Goal: Task Accomplishment & Management: Manage account settings

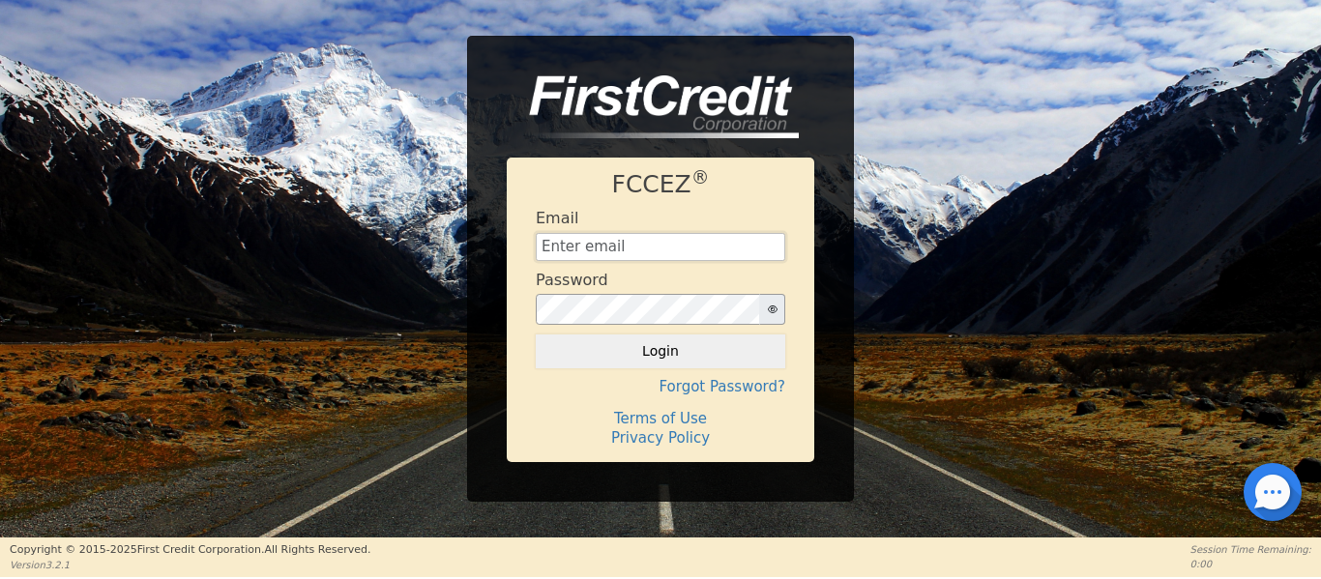
click at [574, 242] on input "text" at bounding box center [660, 247] width 249 height 29
type input "[EMAIL_ADDRESS][DOMAIN_NAME]"
click at [923, 242] on div "FCCEZ ® Email [EMAIL_ADDRESS][DOMAIN_NAME] Password Login Forgot Password? Term…" at bounding box center [660, 269] width 1321 height 466
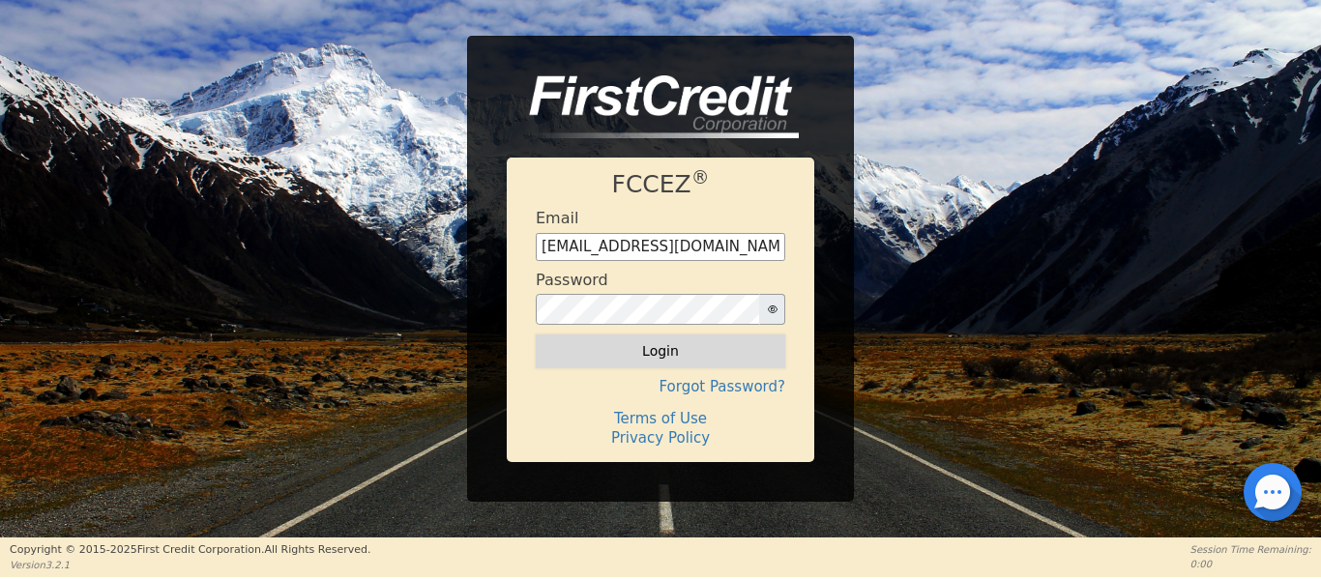
click at [652, 351] on button "Login" at bounding box center [660, 351] width 249 height 33
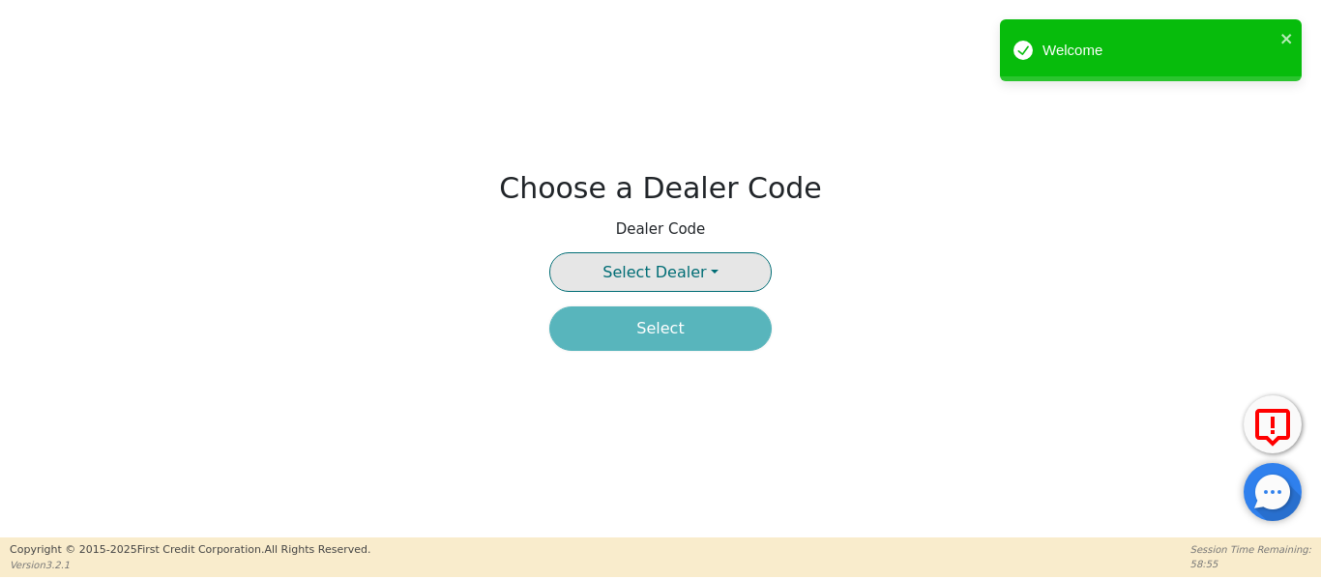
click at [710, 271] on button "Select Dealer" at bounding box center [660, 272] width 222 height 40
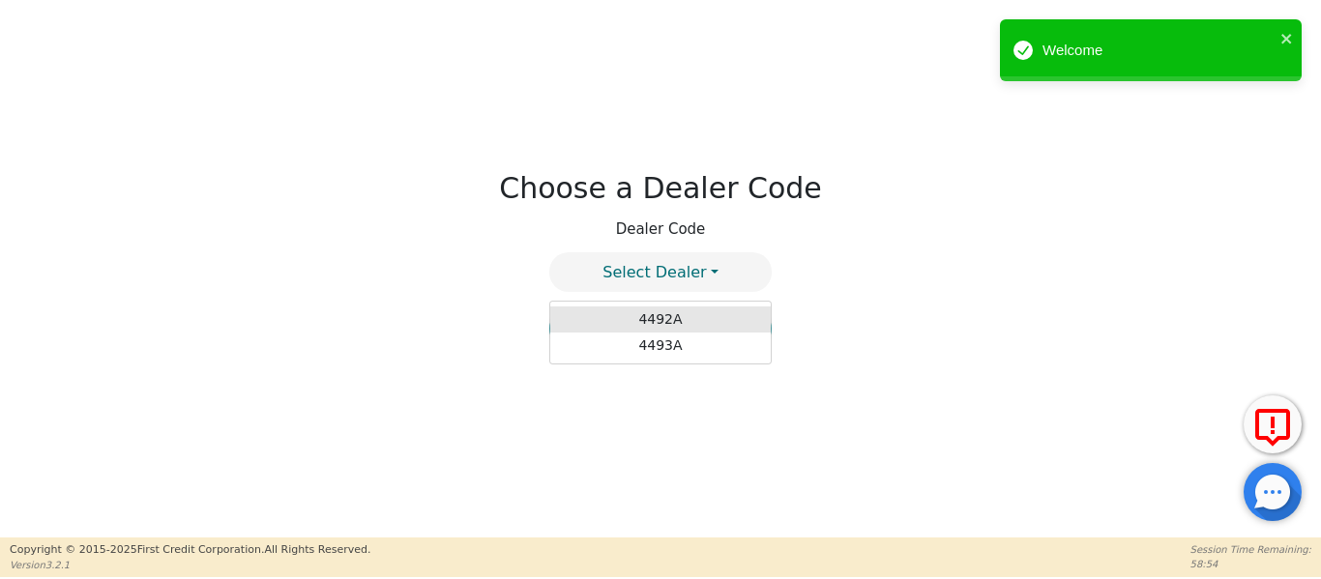
click at [668, 318] on link "4492A" at bounding box center [660, 320] width 220 height 26
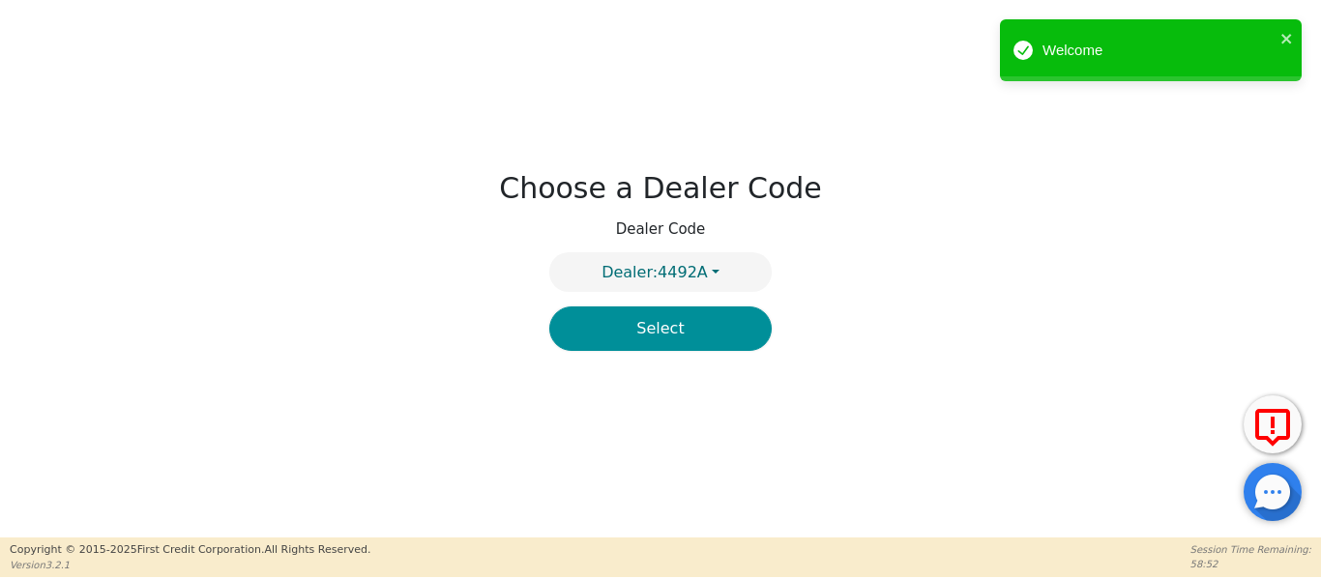
click at [657, 328] on button "Select" at bounding box center [660, 329] width 222 height 44
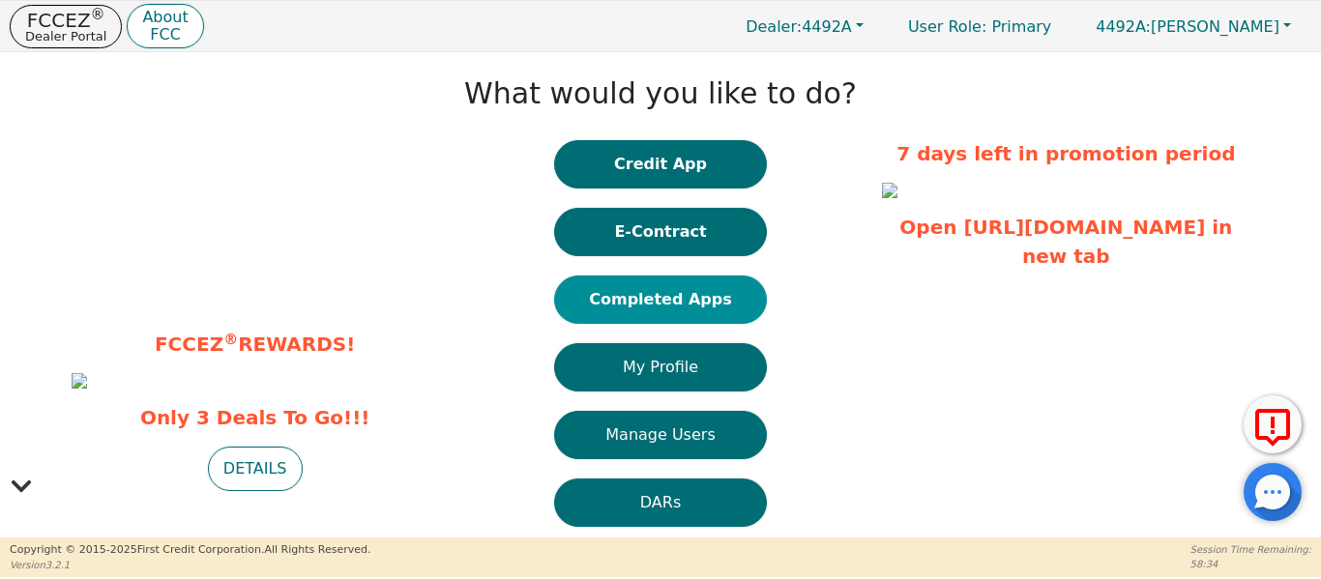
click at [658, 297] on button "Completed Apps" at bounding box center [660, 300] width 213 height 48
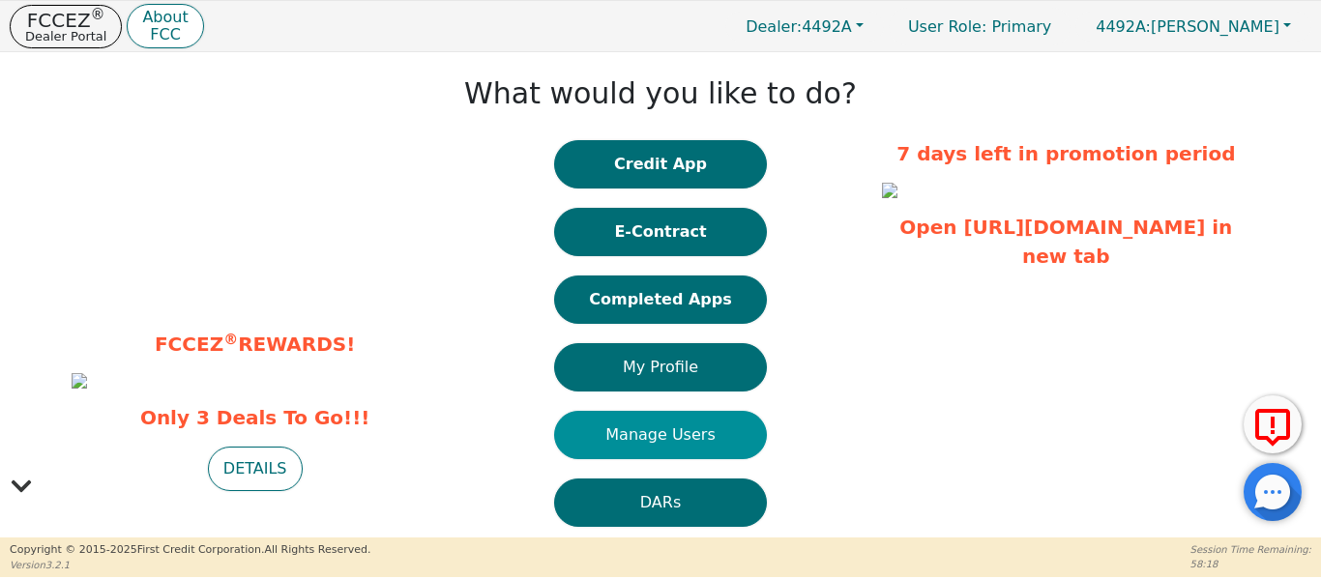
click at [704, 439] on button "Manage Users" at bounding box center [660, 435] width 213 height 48
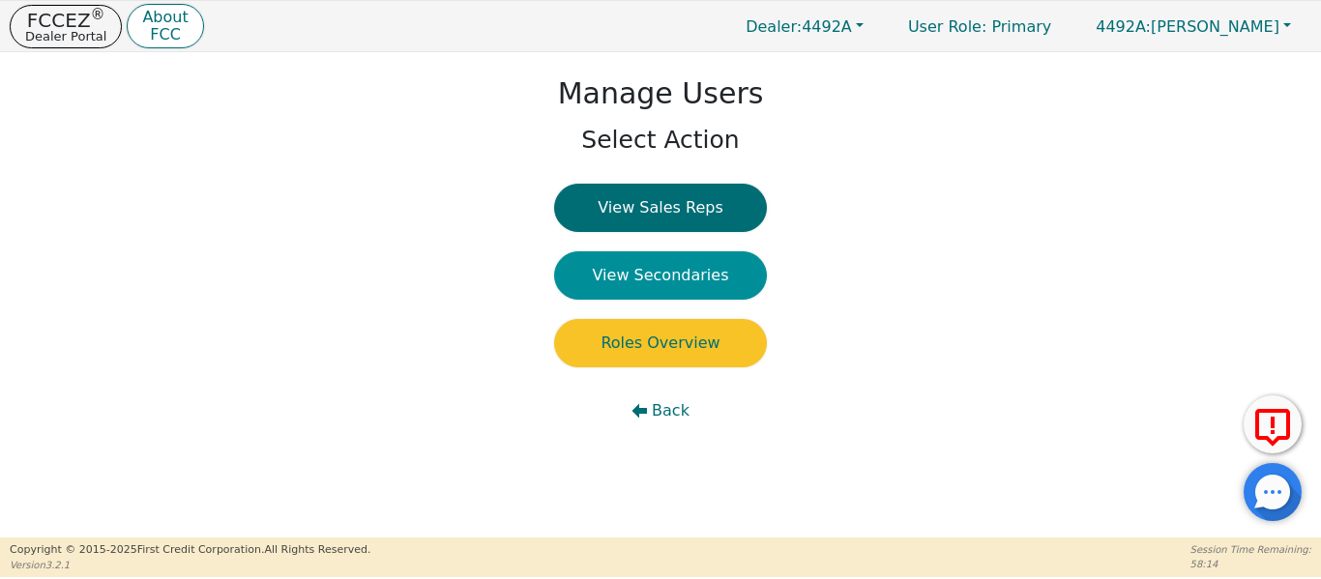
click at [641, 273] on button "View Secondaries" at bounding box center [660, 275] width 213 height 48
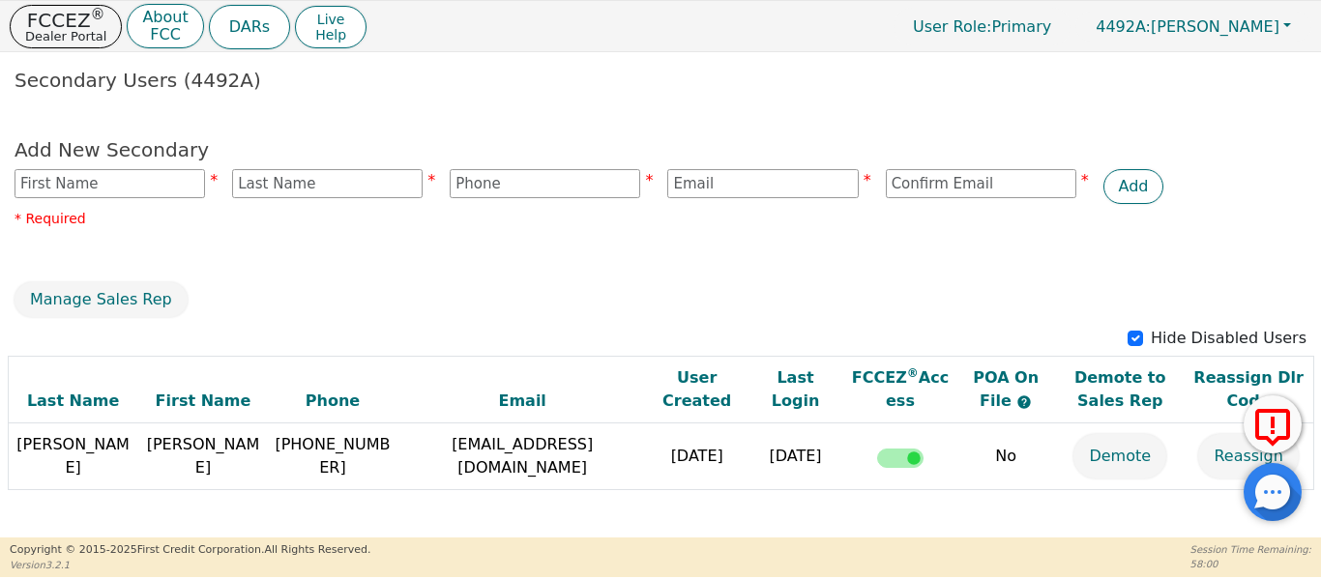
scroll to position [62, 0]
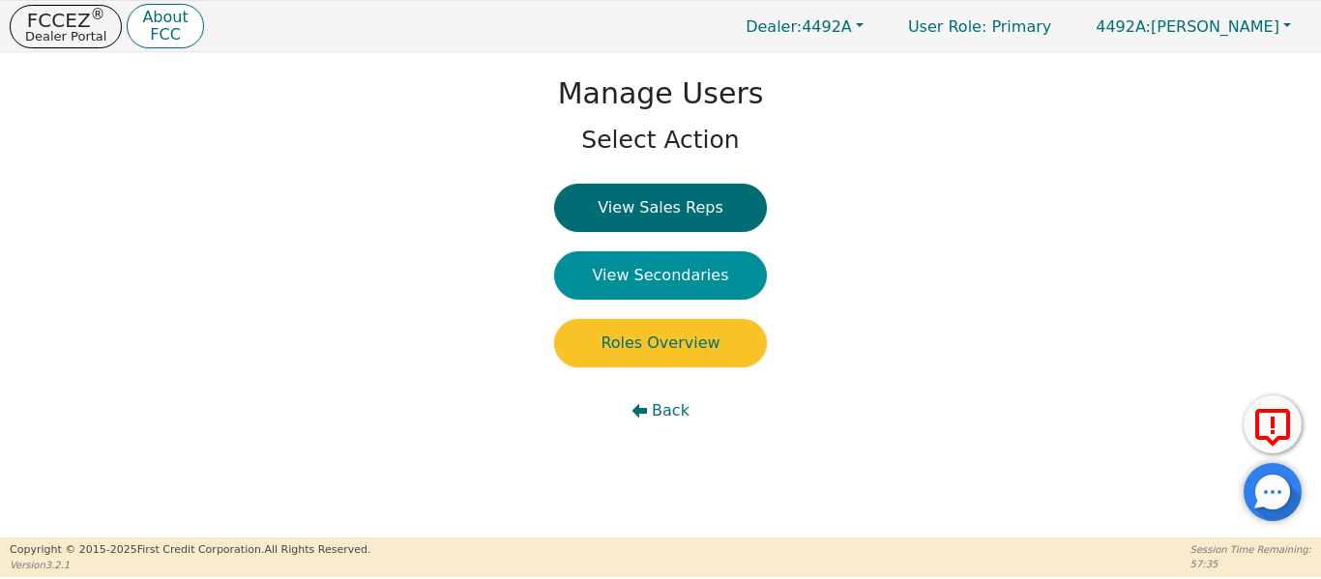
click at [646, 277] on button "View Secondaries" at bounding box center [660, 275] width 213 height 48
click at [38, 27] on p "FCCEZ ®" at bounding box center [65, 20] width 81 height 19
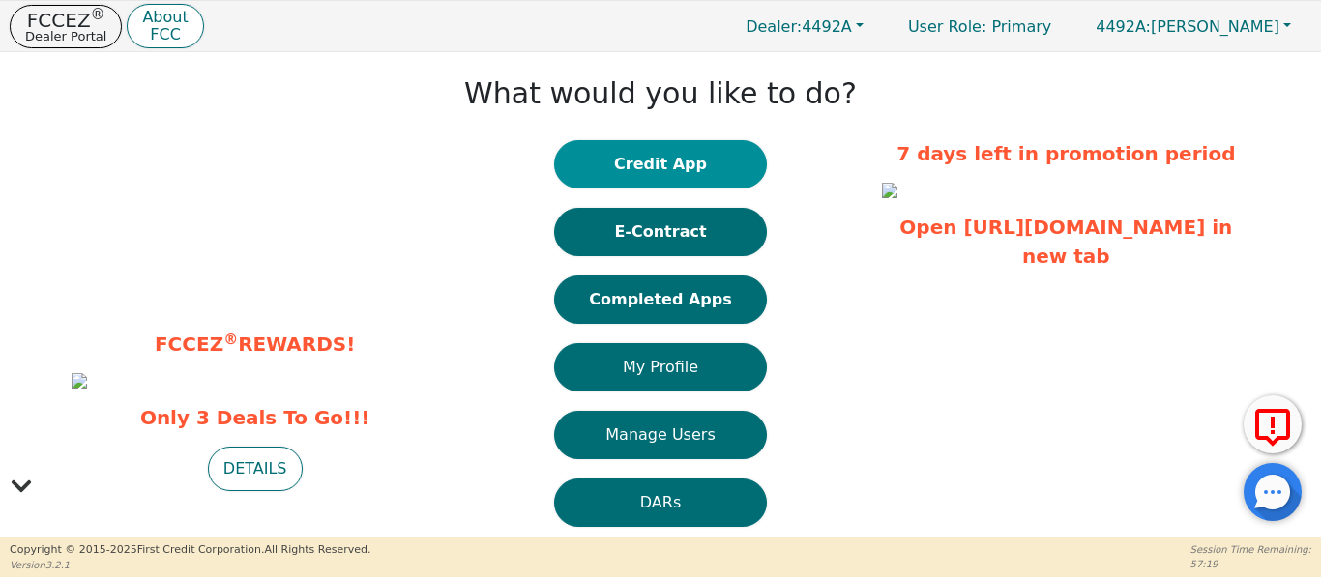
click at [680, 161] on button "Credit App" at bounding box center [660, 164] width 213 height 48
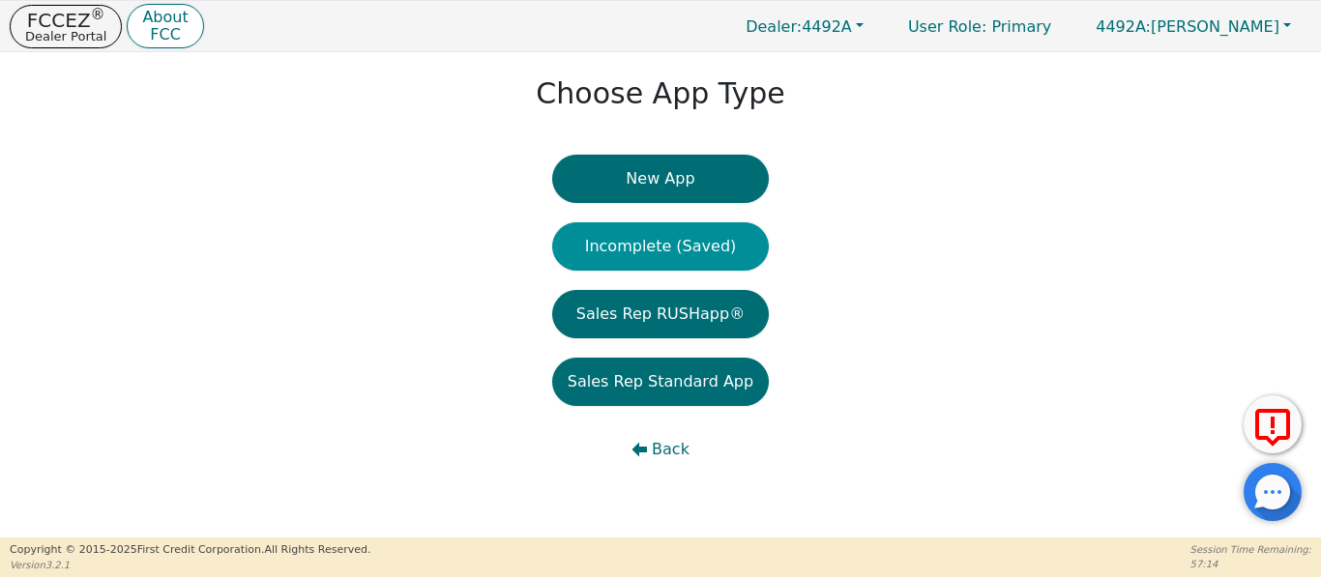
click at [661, 234] on button "Incomplete (Saved)" at bounding box center [660, 246] width 217 height 48
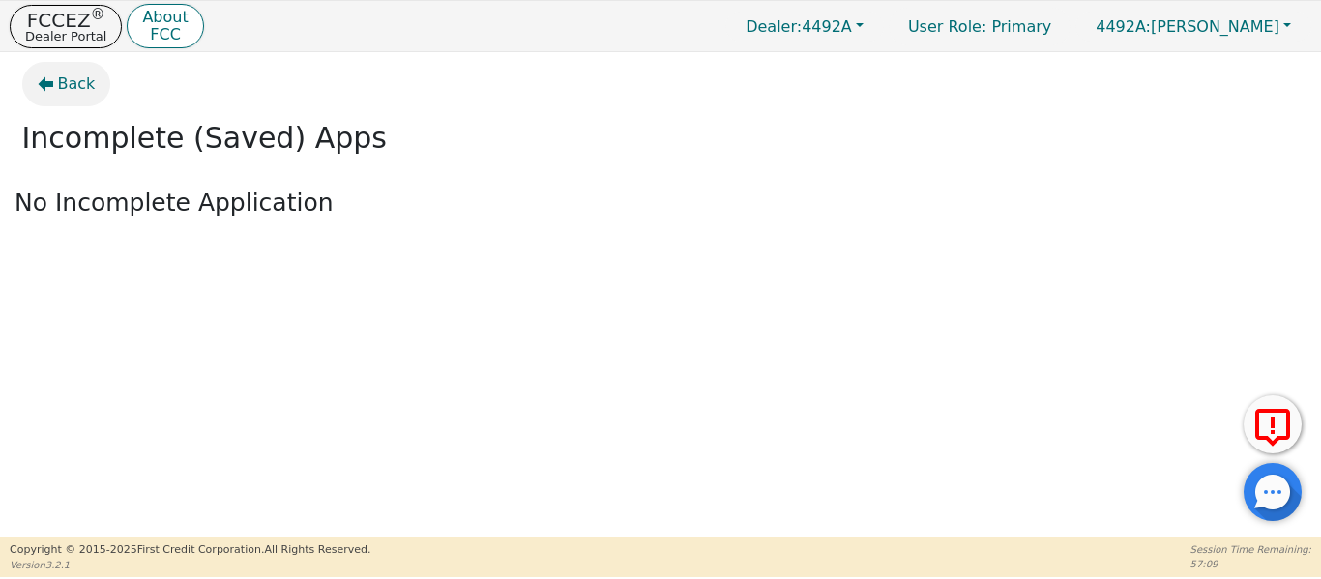
click at [44, 82] on icon "button" at bounding box center [45, 84] width 15 height 15
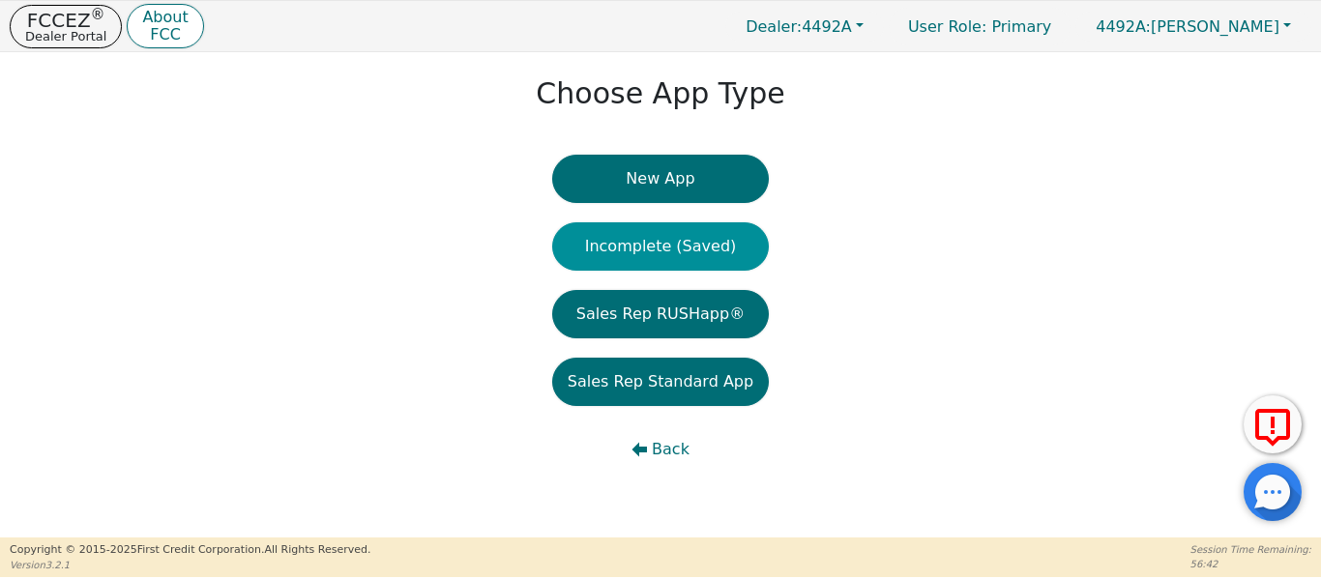
click at [652, 253] on button "Incomplete (Saved)" at bounding box center [660, 246] width 217 height 48
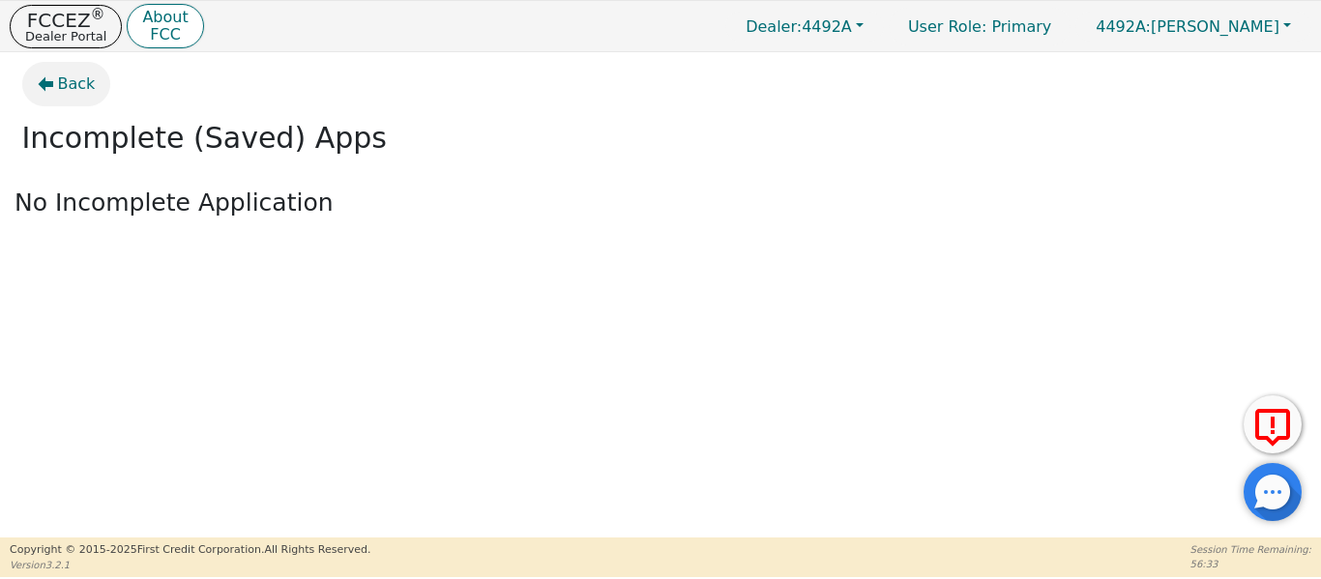
click at [43, 75] on button "Back" at bounding box center [66, 84] width 89 height 44
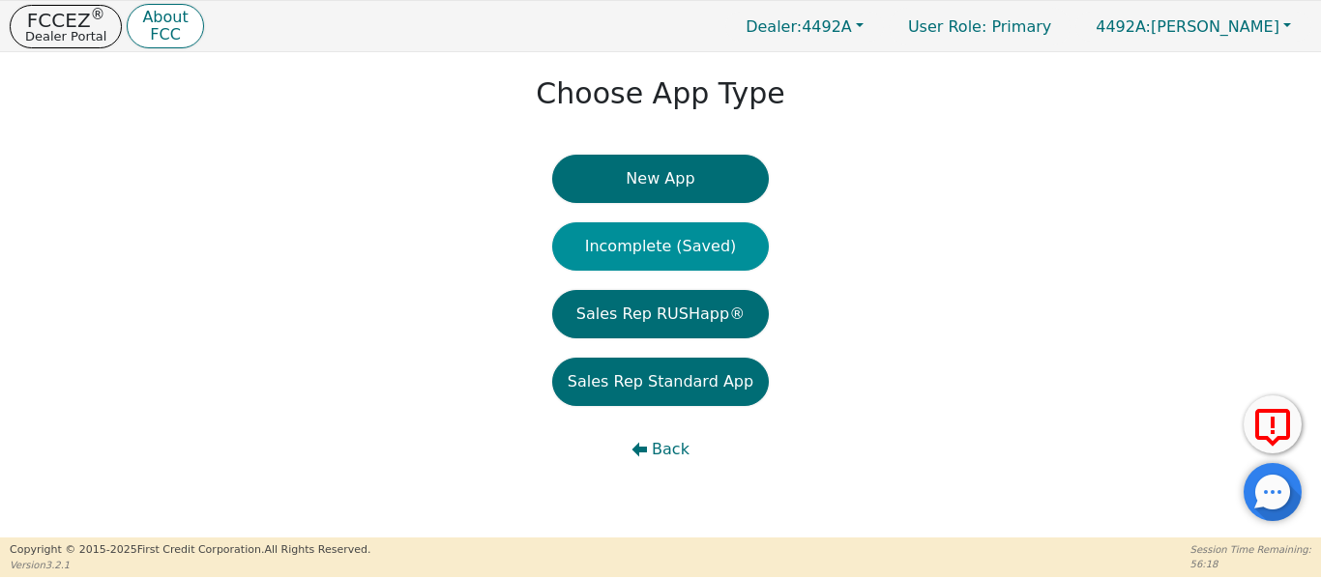
click at [691, 249] on button "Incomplete (Saved)" at bounding box center [660, 246] width 217 height 48
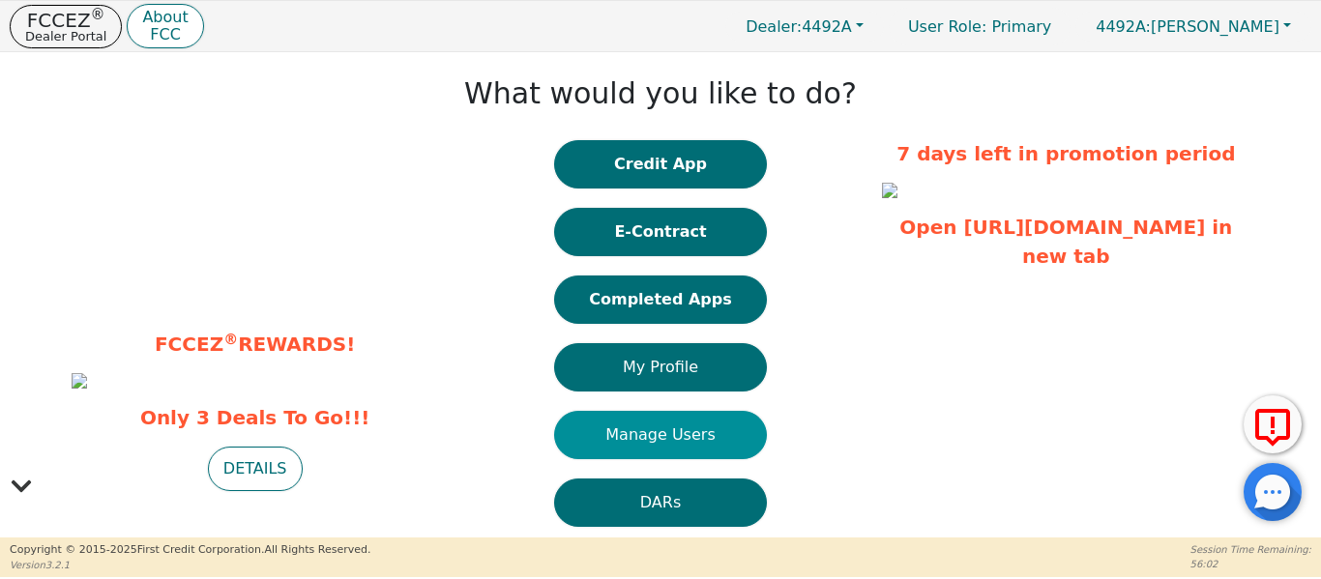
click at [704, 428] on button "Manage Users" at bounding box center [660, 435] width 213 height 48
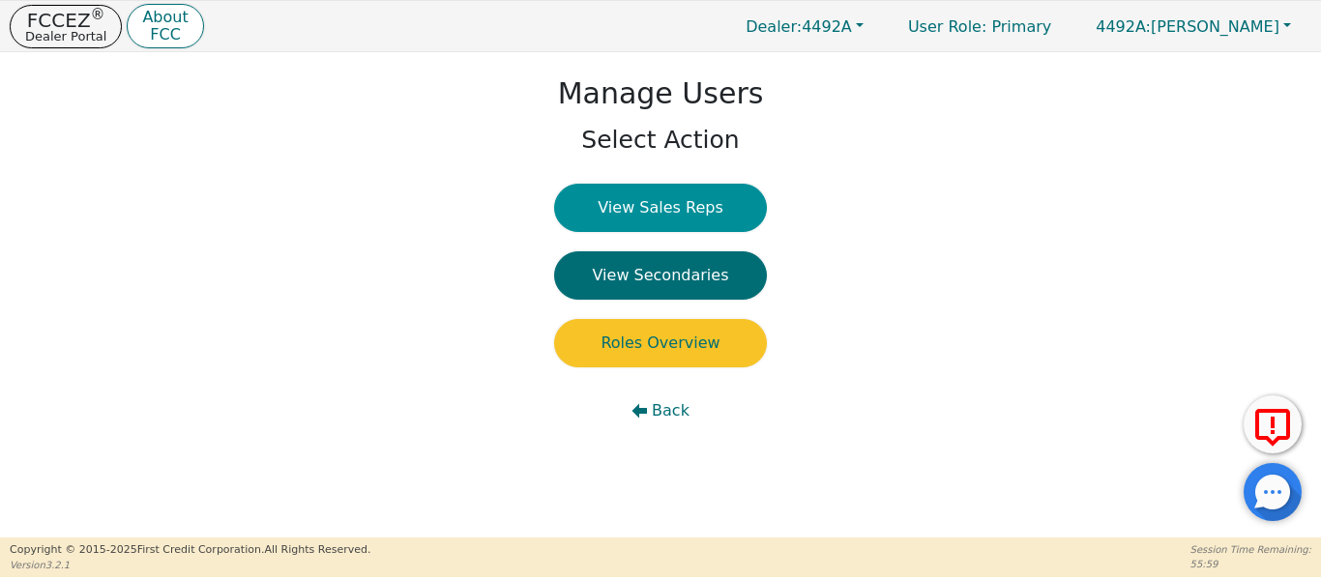
click at [661, 211] on button "View Sales Reps" at bounding box center [660, 208] width 213 height 48
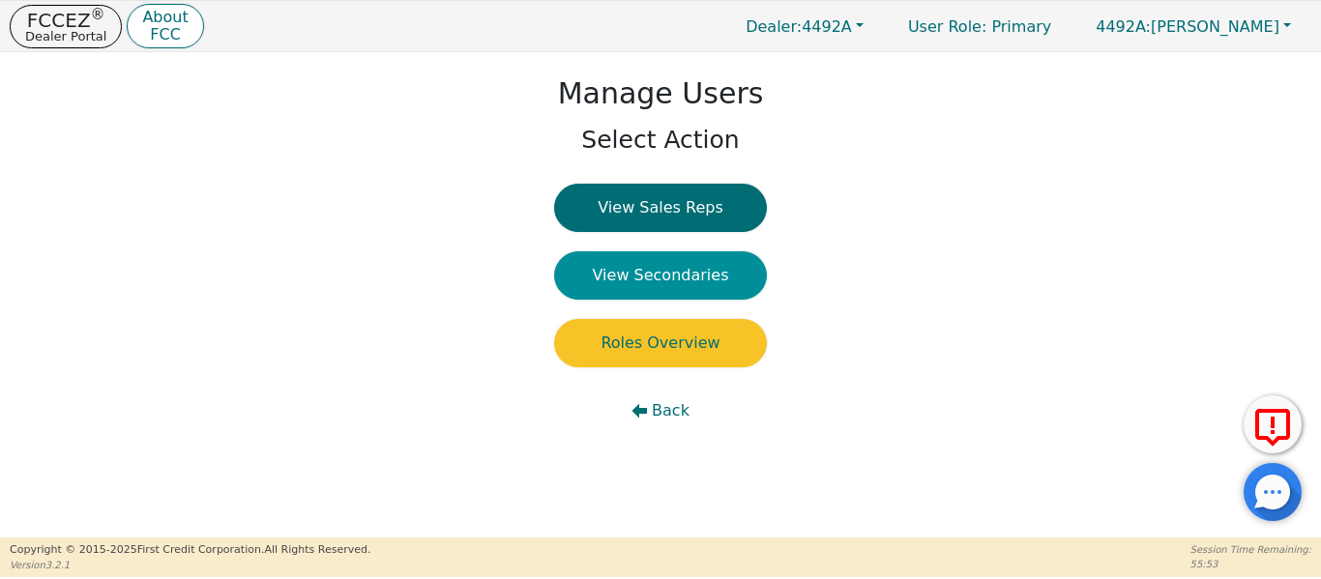
click at [637, 273] on button "View Secondaries" at bounding box center [660, 275] width 213 height 48
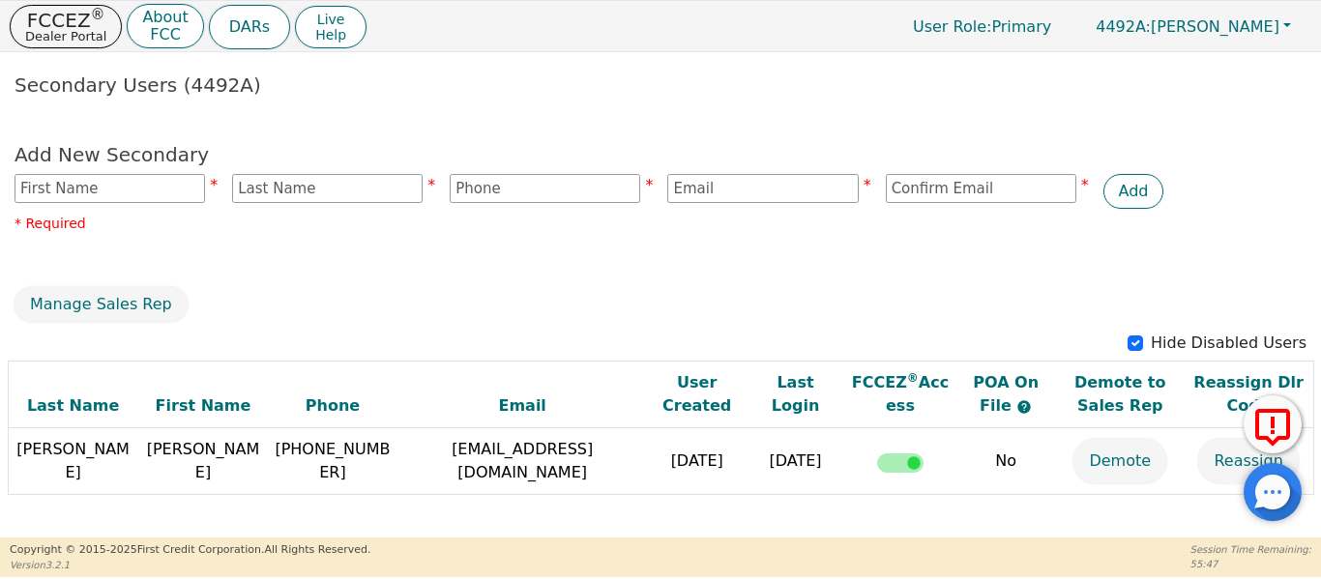
scroll to position [62, 0]
